Goal: Ask a question

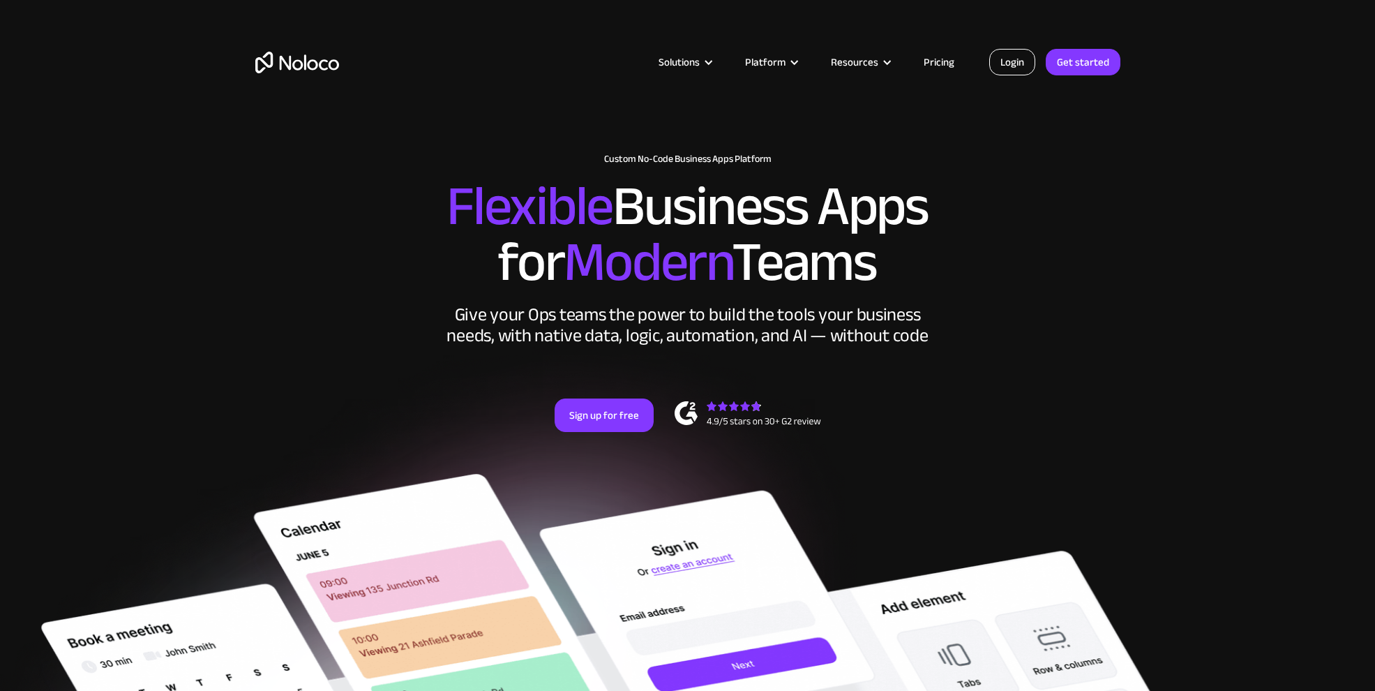
click at [1016, 59] on link "Login" at bounding box center [1012, 62] width 46 height 27
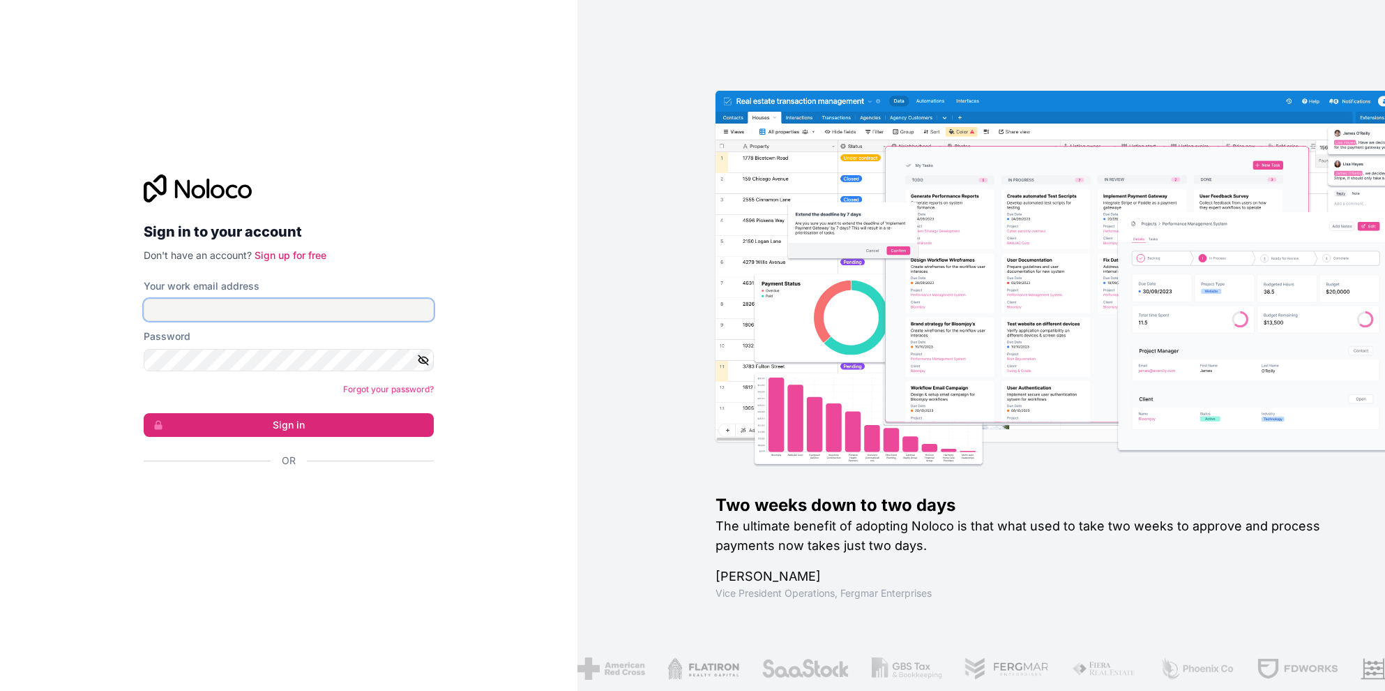
type input "[EMAIL_ADDRESS][DOMAIN_NAME]"
click at [241, 315] on input "[EMAIL_ADDRESS][DOMAIN_NAME]" at bounding box center [289, 310] width 290 height 22
click at [307, 459] on div "Or" at bounding box center [289, 460] width 290 height 14
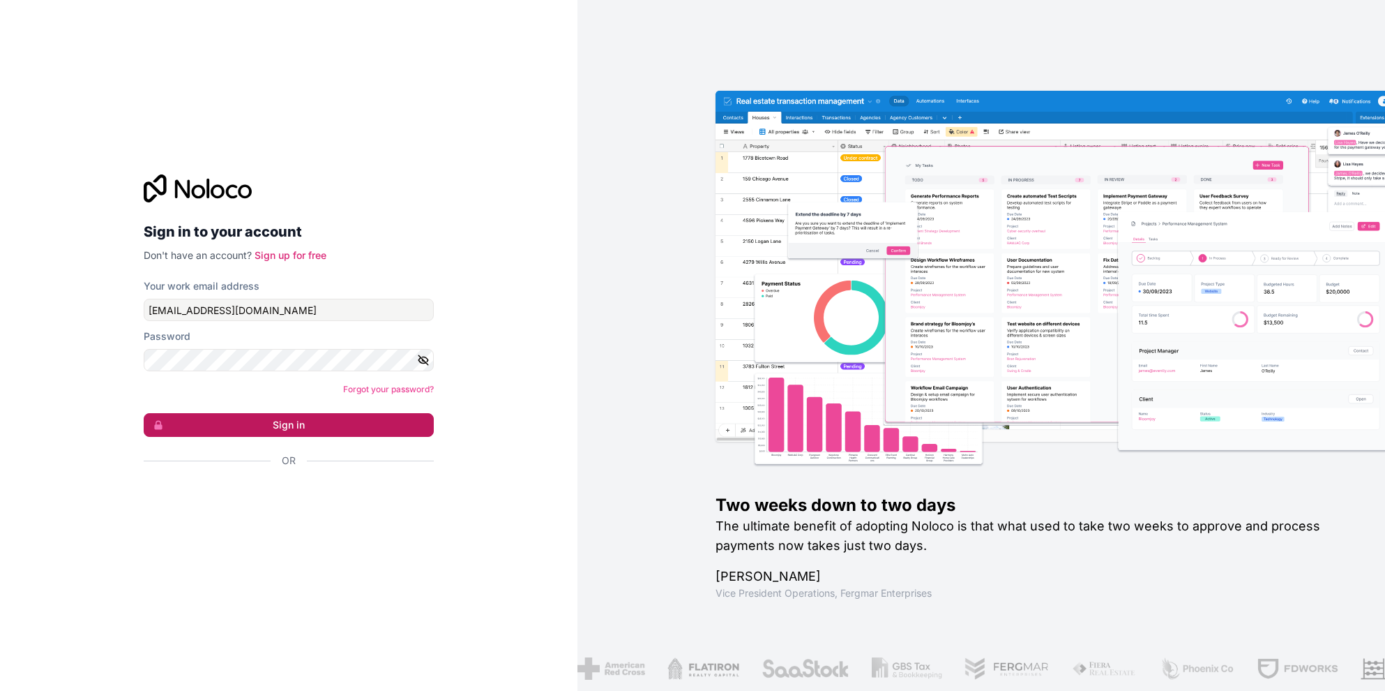
click at [357, 426] on button "Sign in" at bounding box center [289, 425] width 290 height 24
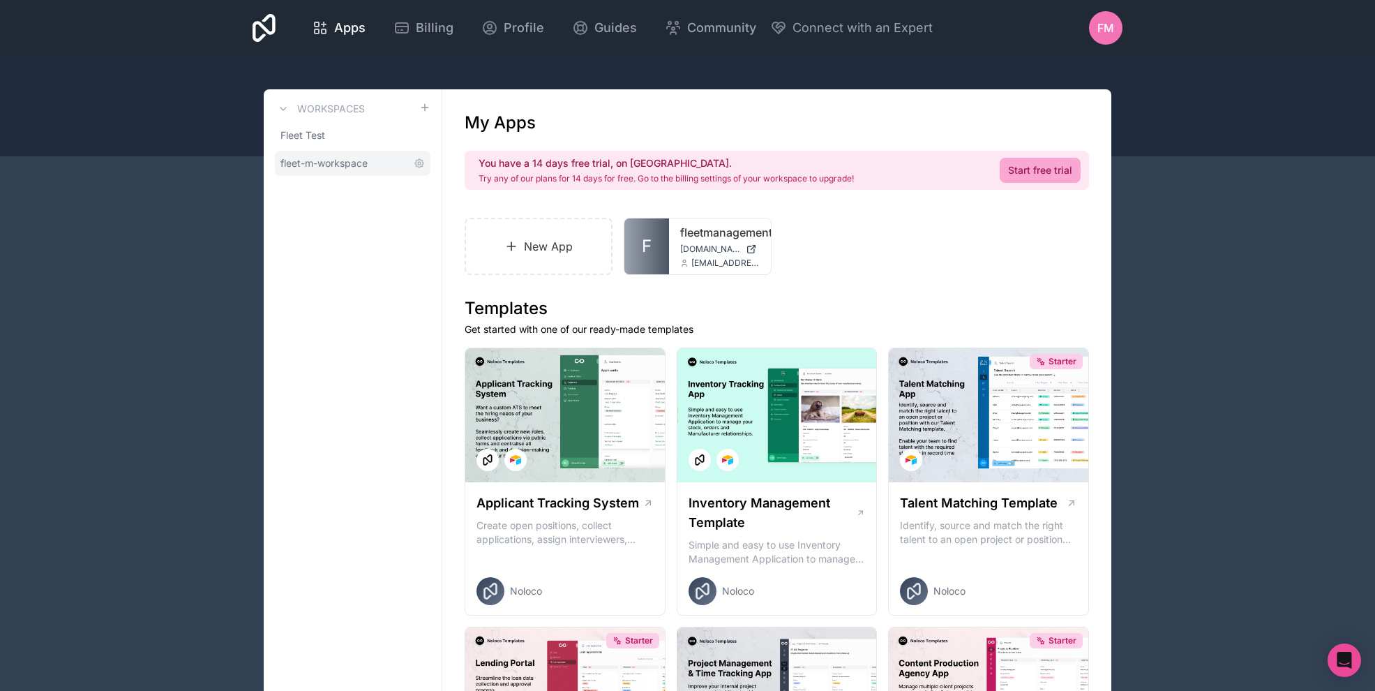
click at [301, 156] on span "fleet-m-workspace" at bounding box center [323, 163] width 87 height 14
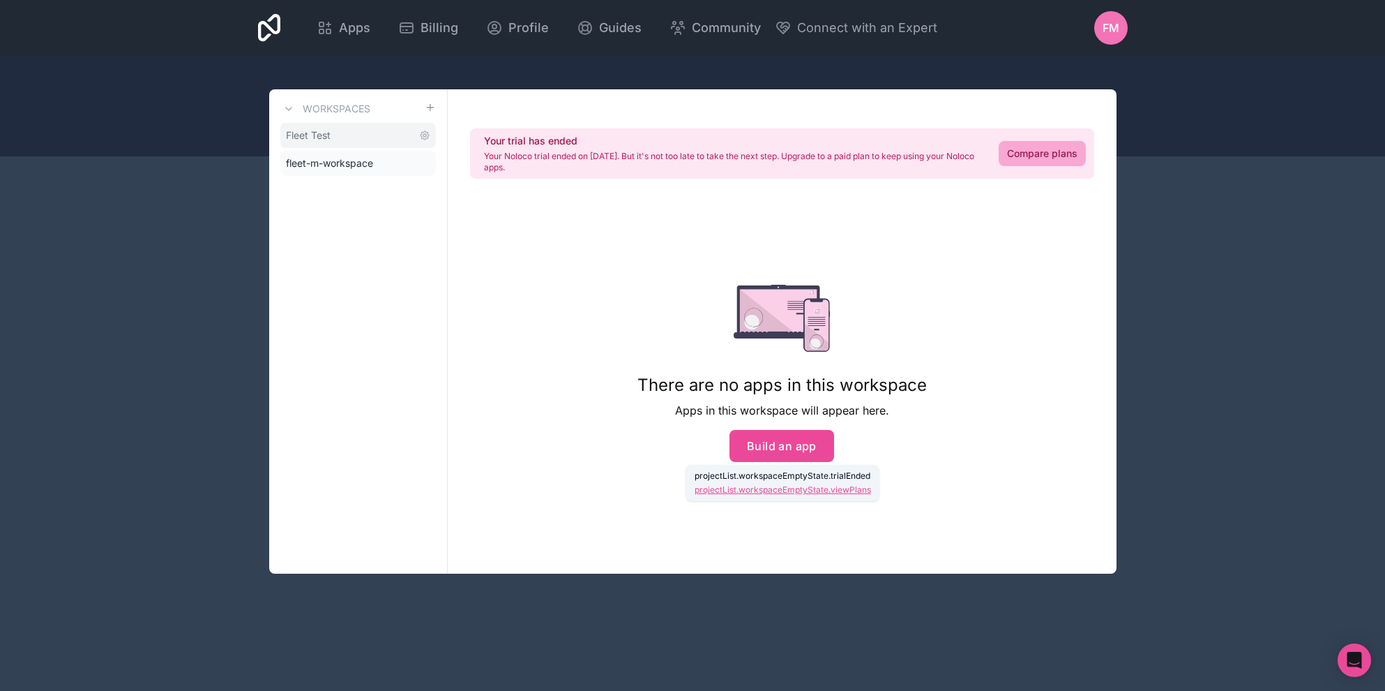
click at [303, 136] on span "Fleet Test" at bounding box center [308, 135] width 45 height 14
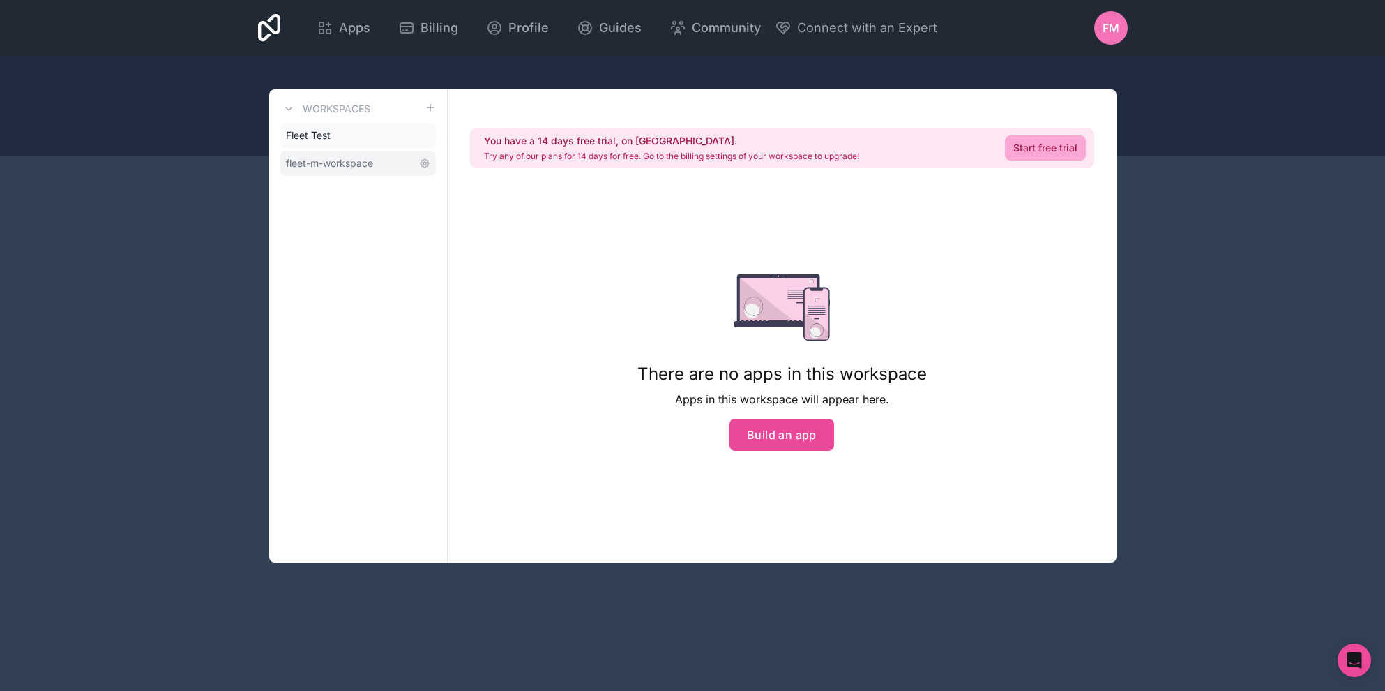
click at [349, 161] on span "fleet-m-workspace" at bounding box center [329, 163] width 87 height 14
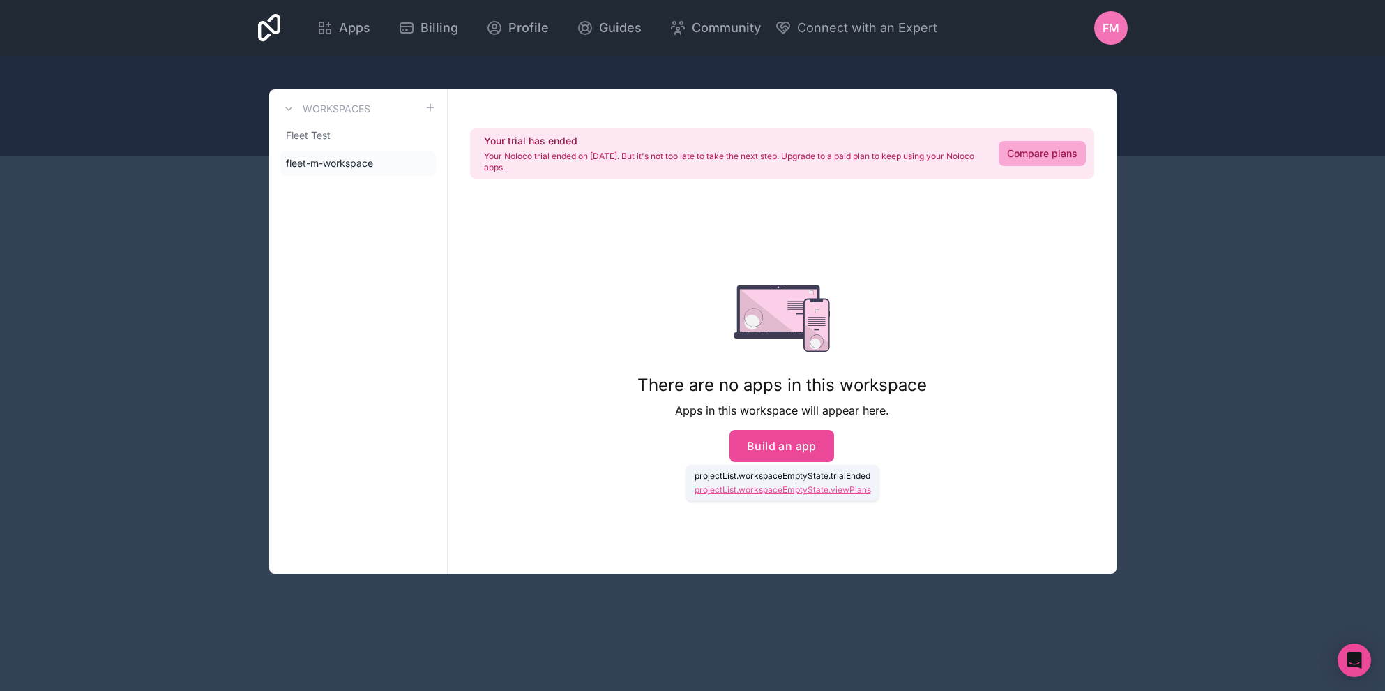
click at [353, 269] on div "Workspaces Fleet Test fleet-m-workspace" at bounding box center [358, 331] width 179 height 484
click at [339, 20] on span "Apps" at bounding box center [354, 28] width 31 height 20
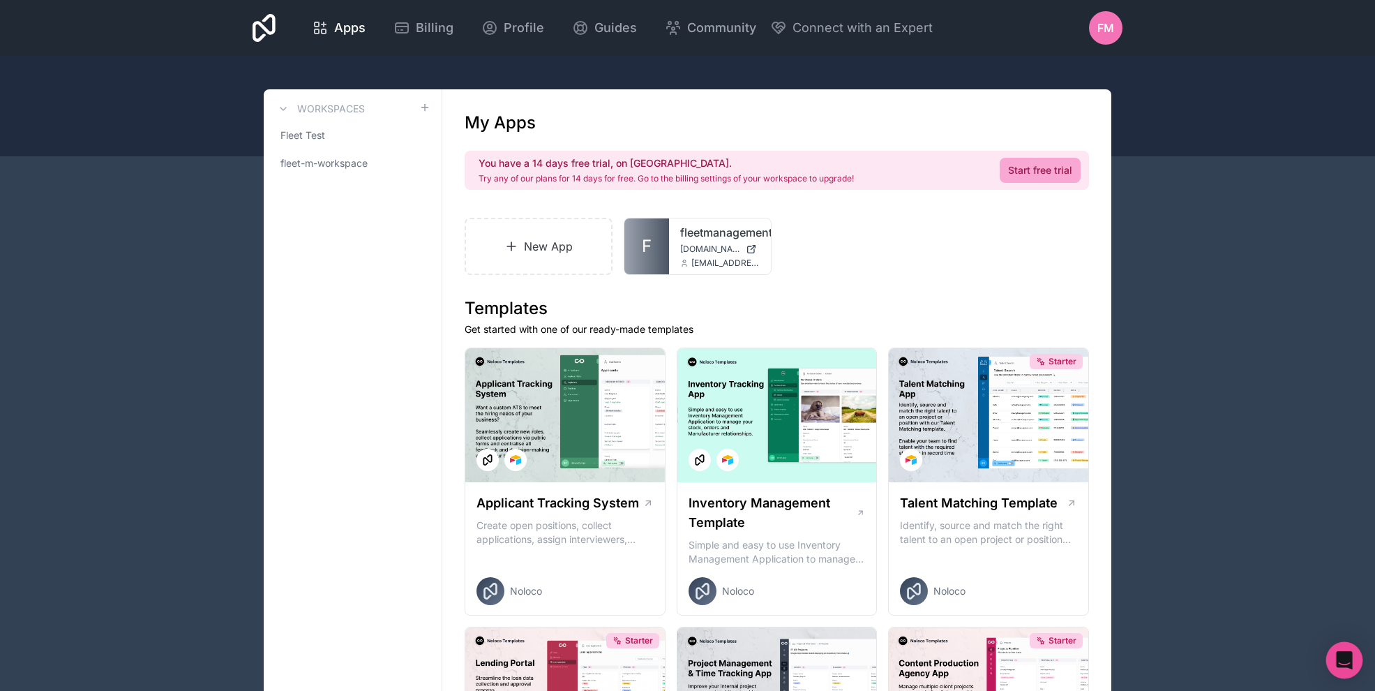
click at [1349, 668] on div "Open Intercom Messenger" at bounding box center [1344, 660] width 37 height 37
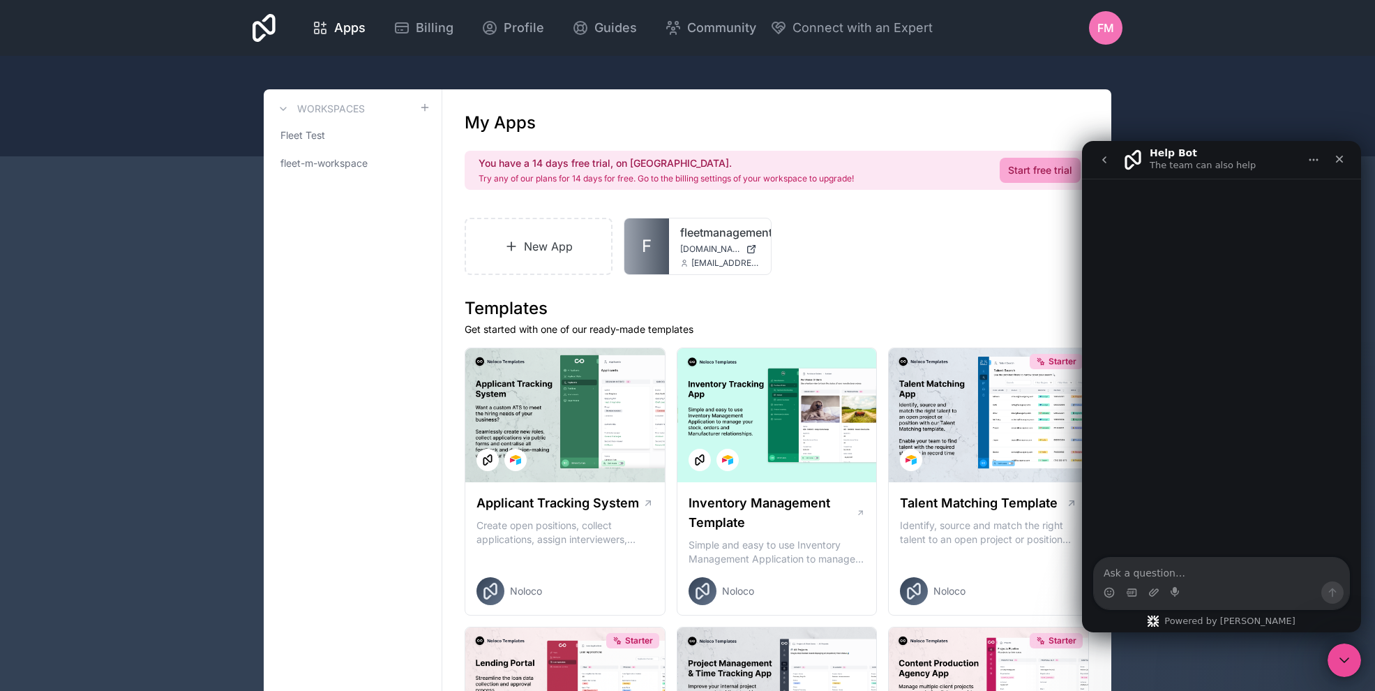
click at [1210, 573] on textarea "Ask a question…" at bounding box center [1221, 569] width 255 height 24
type textarea "H"
type textarea "I need to change the datetime format in the app"
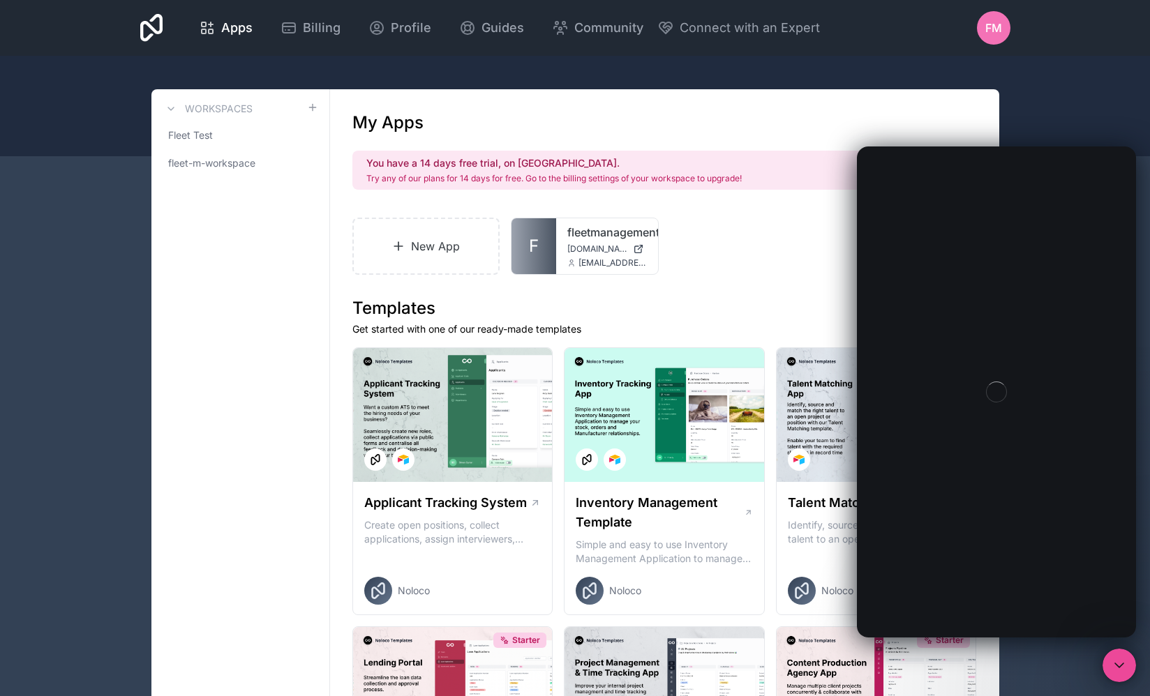
click at [1034, 494] on div "Intercom messenger" at bounding box center [996, 391] width 279 height 491
click at [405, 25] on span "Profile" at bounding box center [411, 28] width 40 height 20
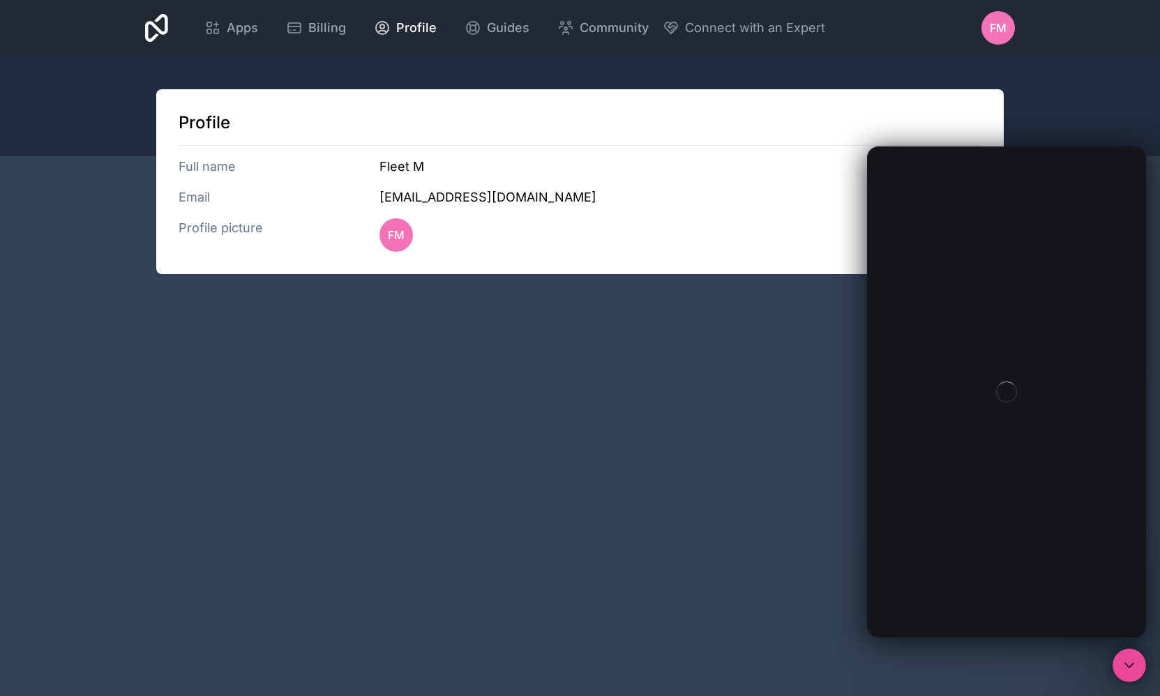
drag, startPoint x: 526, startPoint y: 361, endPoint x: 520, endPoint y: 350, distance: 12.8
click at [526, 361] on div "Apps Billing Profile Guides Community Connect with an Expert FM Billing Profile…" at bounding box center [580, 348] width 1160 height 696
click at [414, 309] on div "Apps Billing Profile Guides Community Connect with an Expert FM Billing Profile…" at bounding box center [580, 348] width 1160 height 696
drag, startPoint x: 460, startPoint y: 198, endPoint x: 536, endPoint y: 225, distance: 81.4
click at [548, 195] on h3 "[EMAIL_ADDRESS][DOMAIN_NAME]" at bounding box center [680, 198] width 602 height 20
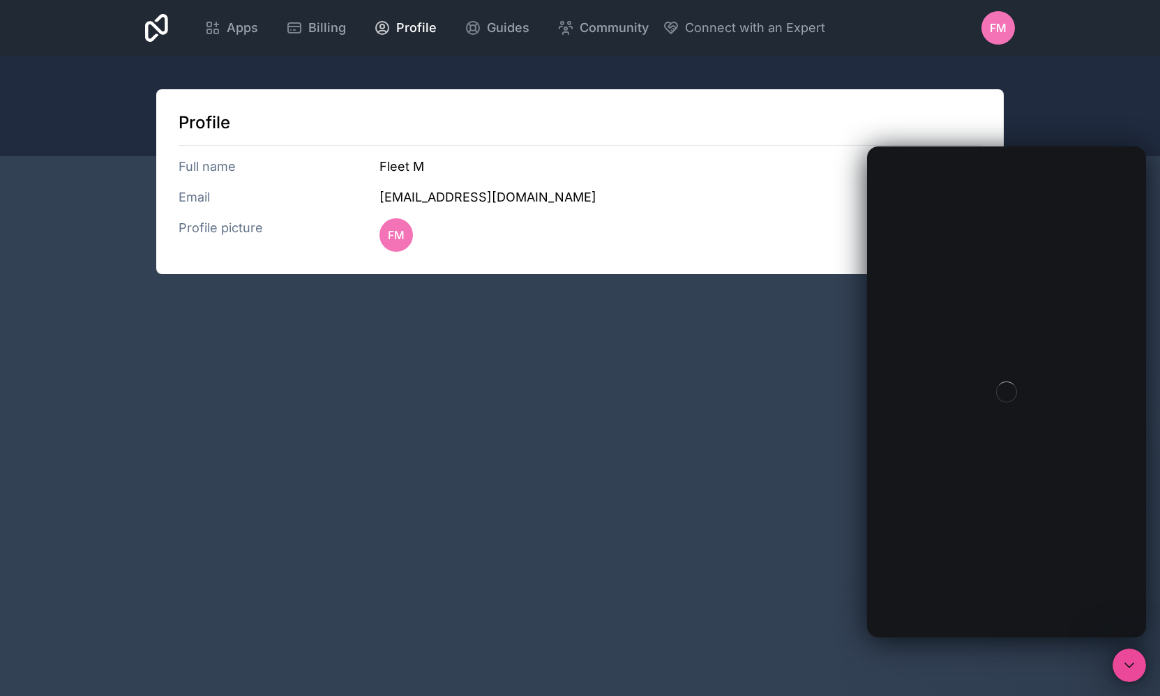
click at [509, 343] on div "Apps Billing Profile Guides Community Connect with an Expert FM Billing Profile…" at bounding box center [580, 348] width 1160 height 696
click at [540, 370] on div "Apps Billing Profile Guides Community Connect with an Expert FM Billing Profile…" at bounding box center [580, 348] width 1160 height 696
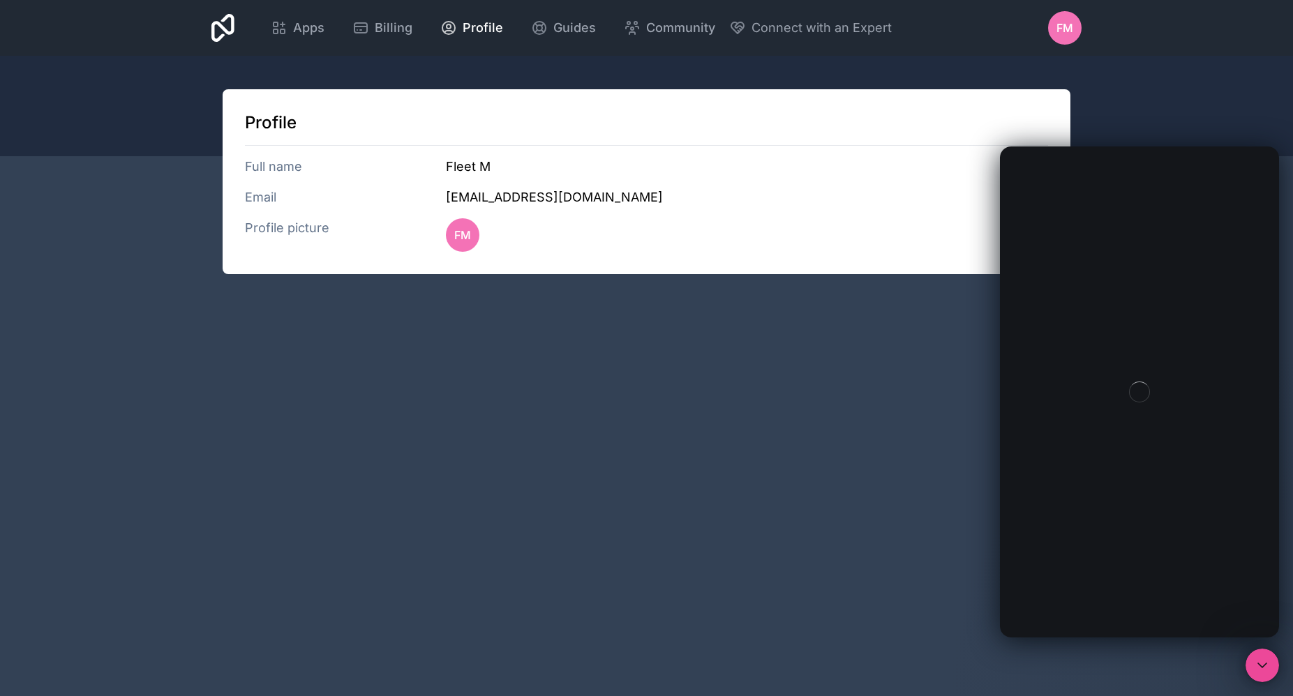
drag, startPoint x: 562, startPoint y: 513, endPoint x: 612, endPoint y: 485, distance: 57.1
click at [562, 512] on div "Apps Billing Profile Guides Community Connect with an Expert FM Billing Profile…" at bounding box center [646, 348] width 1293 height 696
